Goal: Transaction & Acquisition: Purchase product/service

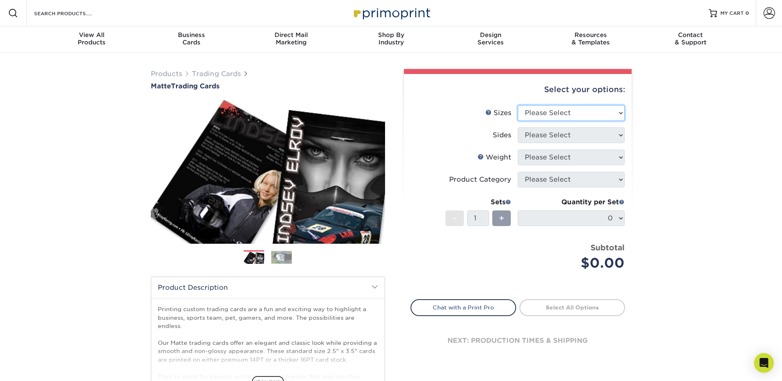
click at [518, 105] on select "Please Select 2.5" x 3.5"" at bounding box center [571, 113] width 107 height 16
select select "2.50x3.50"
click option "2.5" x 3.5"" at bounding box center [0, 0] width 0 height 0
click at [518, 127] on select "Please Select Print Both Sides Print Front Only" at bounding box center [571, 135] width 107 height 16
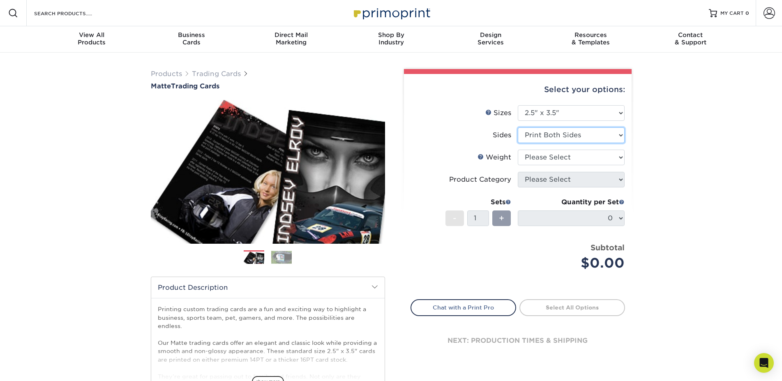
click at [518, 127] on select "Please Select Print Both Sides Print Front Only" at bounding box center [571, 135] width 107 height 16
select select "32d3c223-f82c-492b-b915-ba065a00862f"
click at [552, 157] on select "Please Select 16PT 14PT" at bounding box center [571, 158] width 107 height 16
click at [481, 157] on link "Weight Help" at bounding box center [481, 156] width 7 height 7
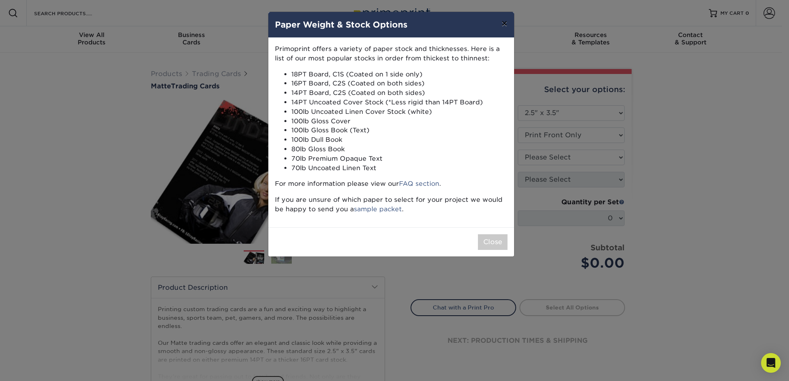
click at [508, 20] on button "×" at bounding box center [504, 23] width 19 height 23
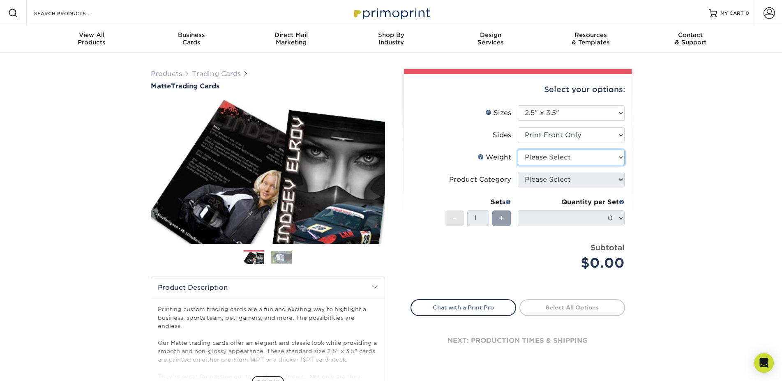
click at [518, 150] on select "Please Select 16PT 14PT" at bounding box center [571, 158] width 107 height 16
select select "14PT"
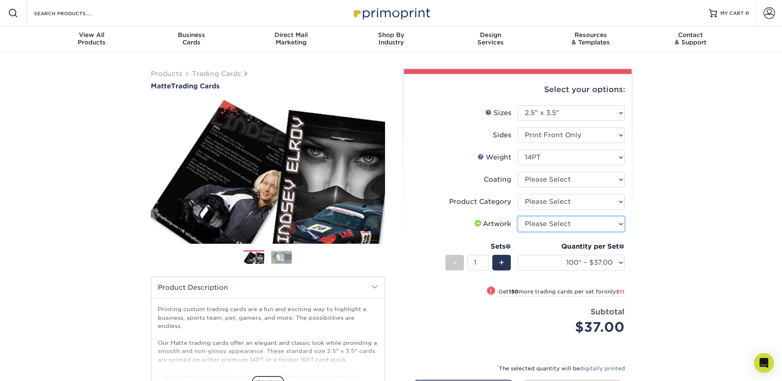
click at [518, 216] on select "Please Select I will upload files I need a design - $100" at bounding box center [571, 224] width 107 height 16
click at [548, 224] on select "Please Select I will upload files I need a design - $100" at bounding box center [571, 224] width 107 height 16
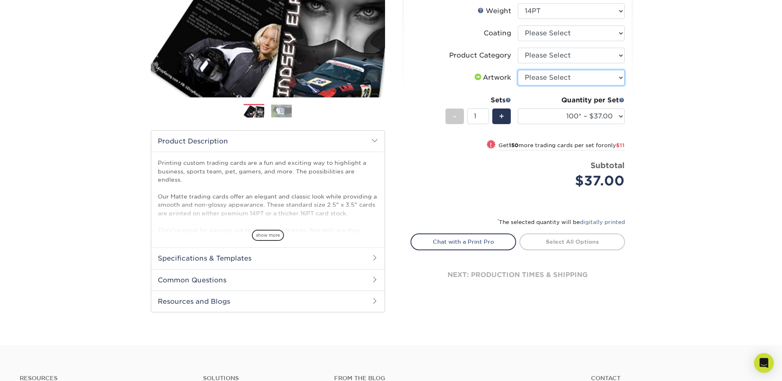
scroll to position [168, 0]
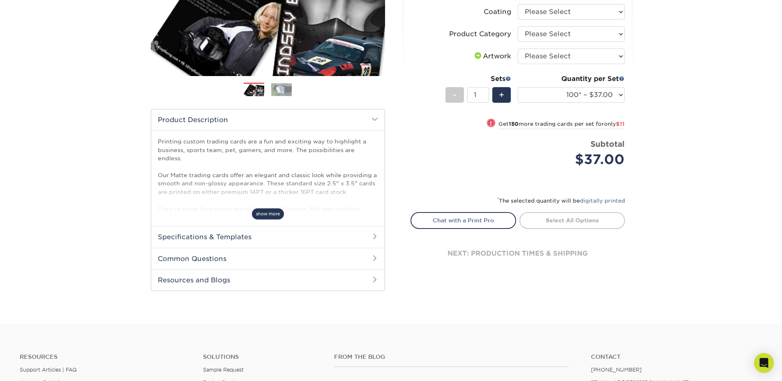
click at [273, 212] on span "show more" at bounding box center [268, 213] width 32 height 11
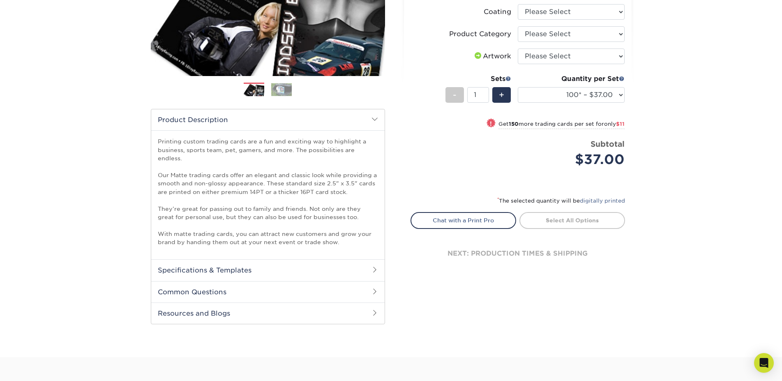
scroll to position [0, 0]
